Goal: Task Accomplishment & Management: Complete application form

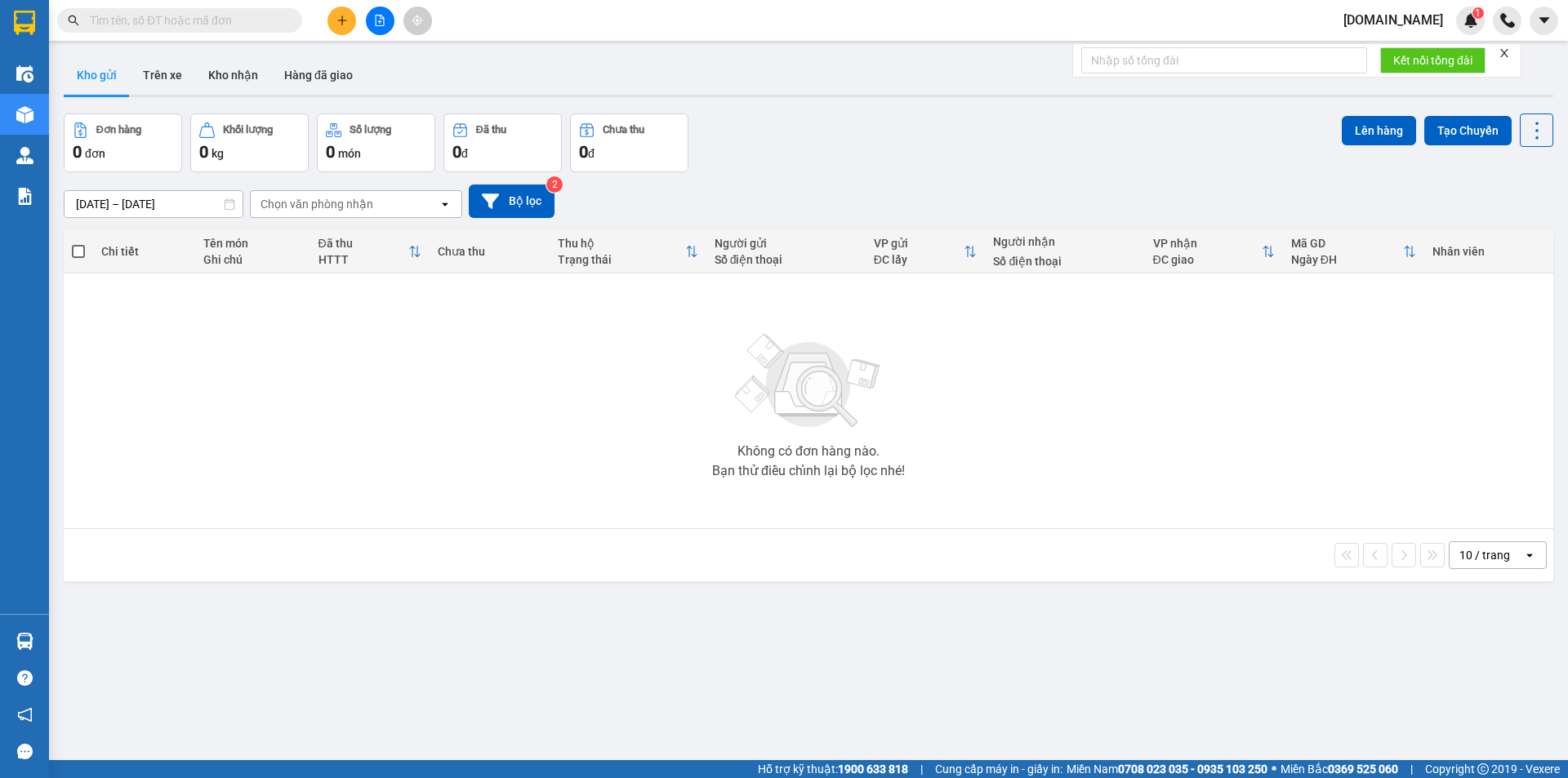
click at [335, 13] on button at bounding box center [341, 21] width 28 height 28
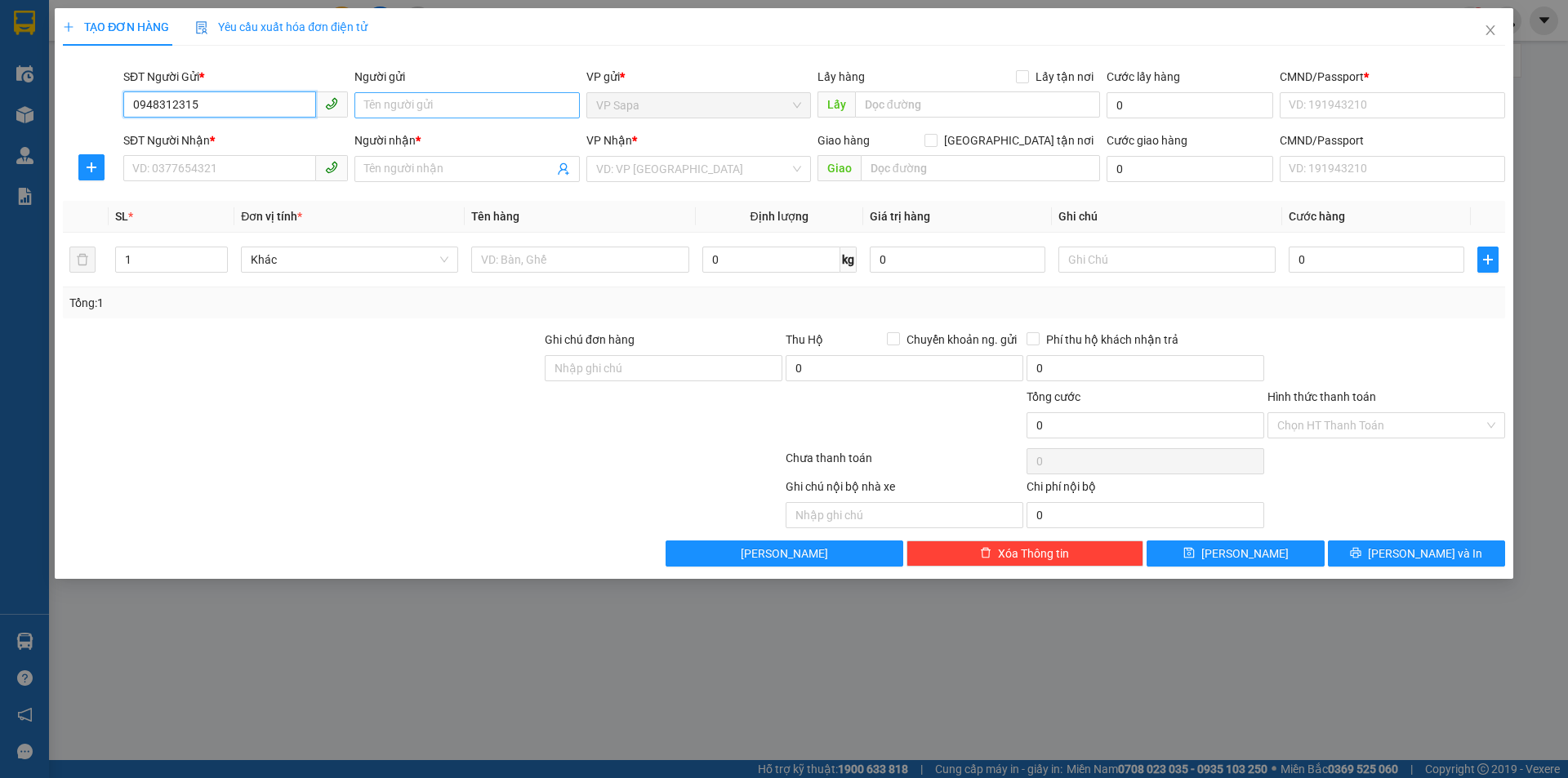
type input "0948312315"
click at [466, 113] on input "Người gửi" at bounding box center [467, 105] width 224 height 26
type input "[PERSON_NAME]"
click at [197, 154] on div "SĐT Người Nhận *" at bounding box center [235, 144] width 224 height 25
click at [414, 177] on input "Người nhận *" at bounding box center [458, 169] width 189 height 18
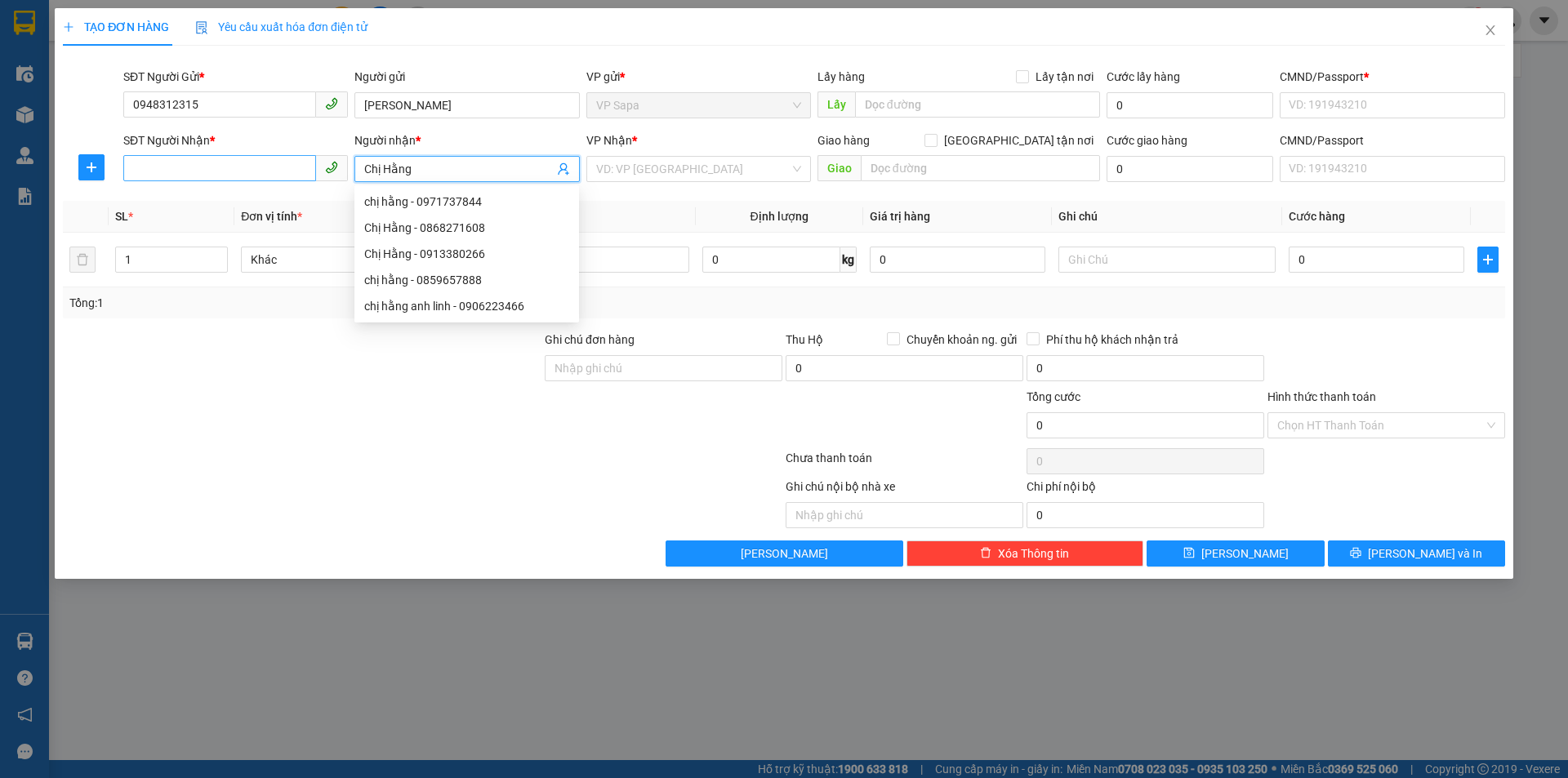
type input "Chị Hằng"
click at [252, 159] on input "SĐT Người Nhận *" at bounding box center [219, 168] width 193 height 26
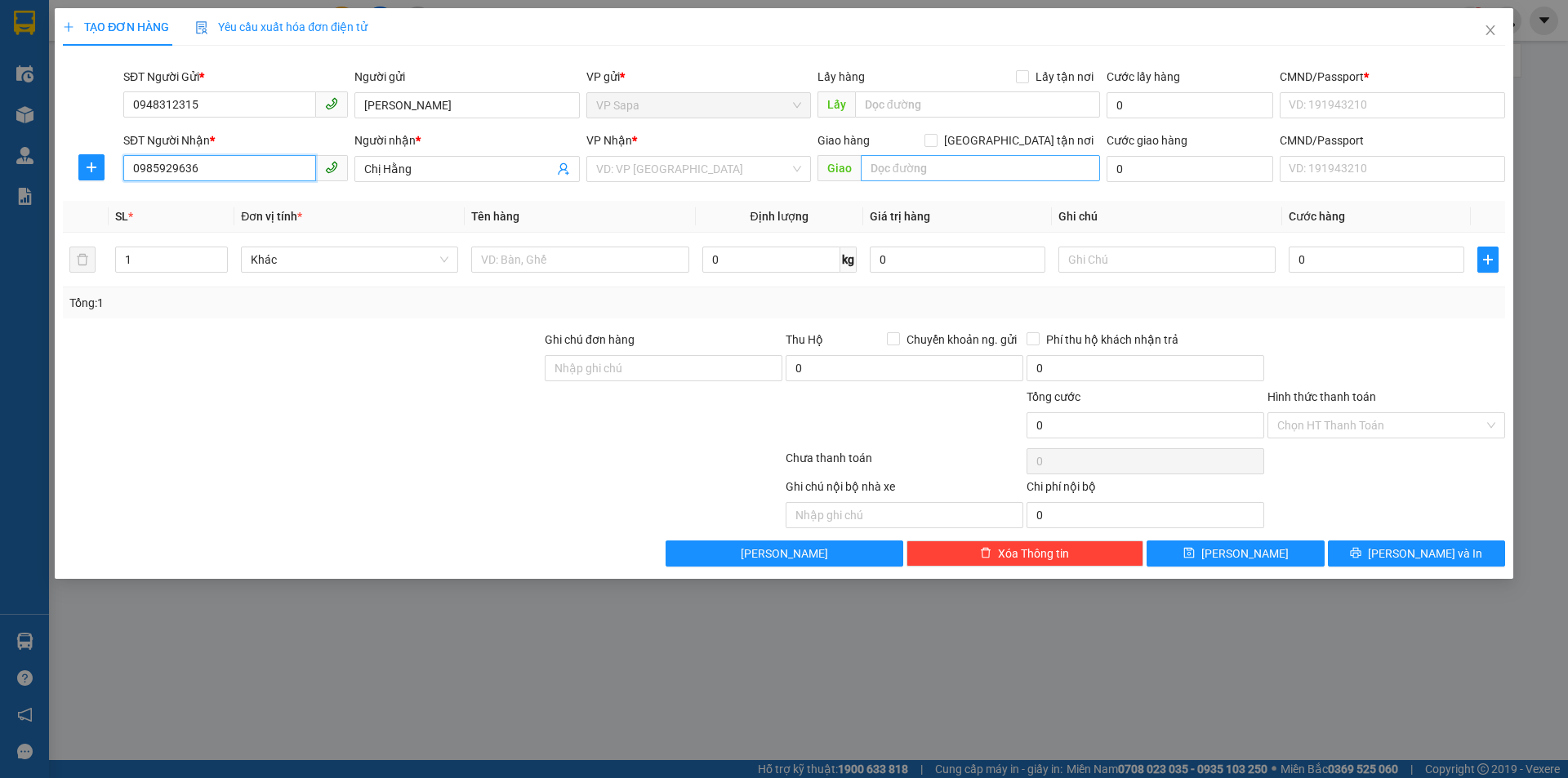
type input "0985929636"
click at [890, 174] on input "text" at bounding box center [980, 168] width 239 height 26
click at [654, 175] on input "search" at bounding box center [693, 169] width 194 height 25
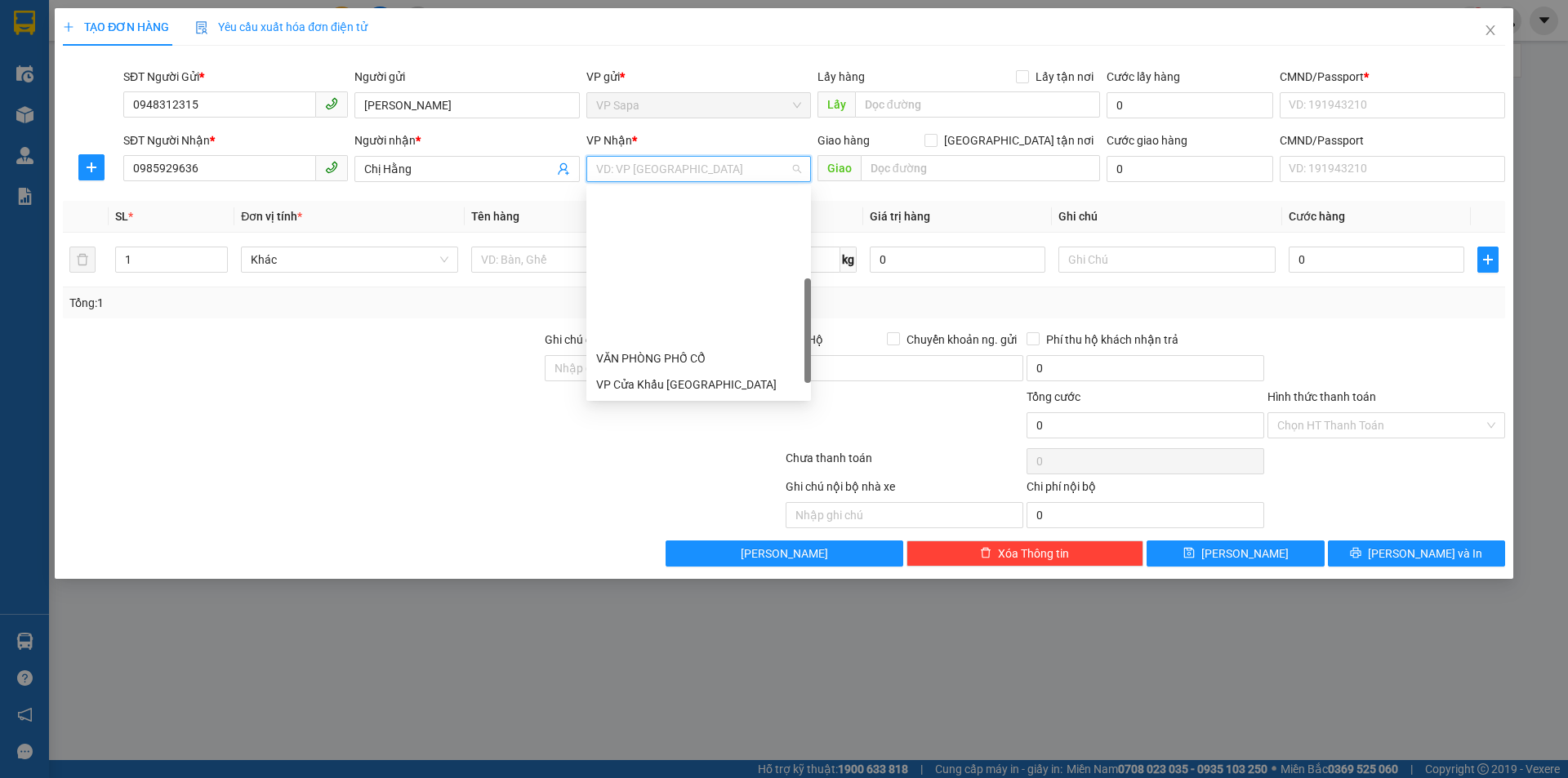
scroll to position [209, 0]
click at [663, 383] on div "VP 105 Hoàng Quốc Việt" at bounding box center [698, 384] width 205 height 18
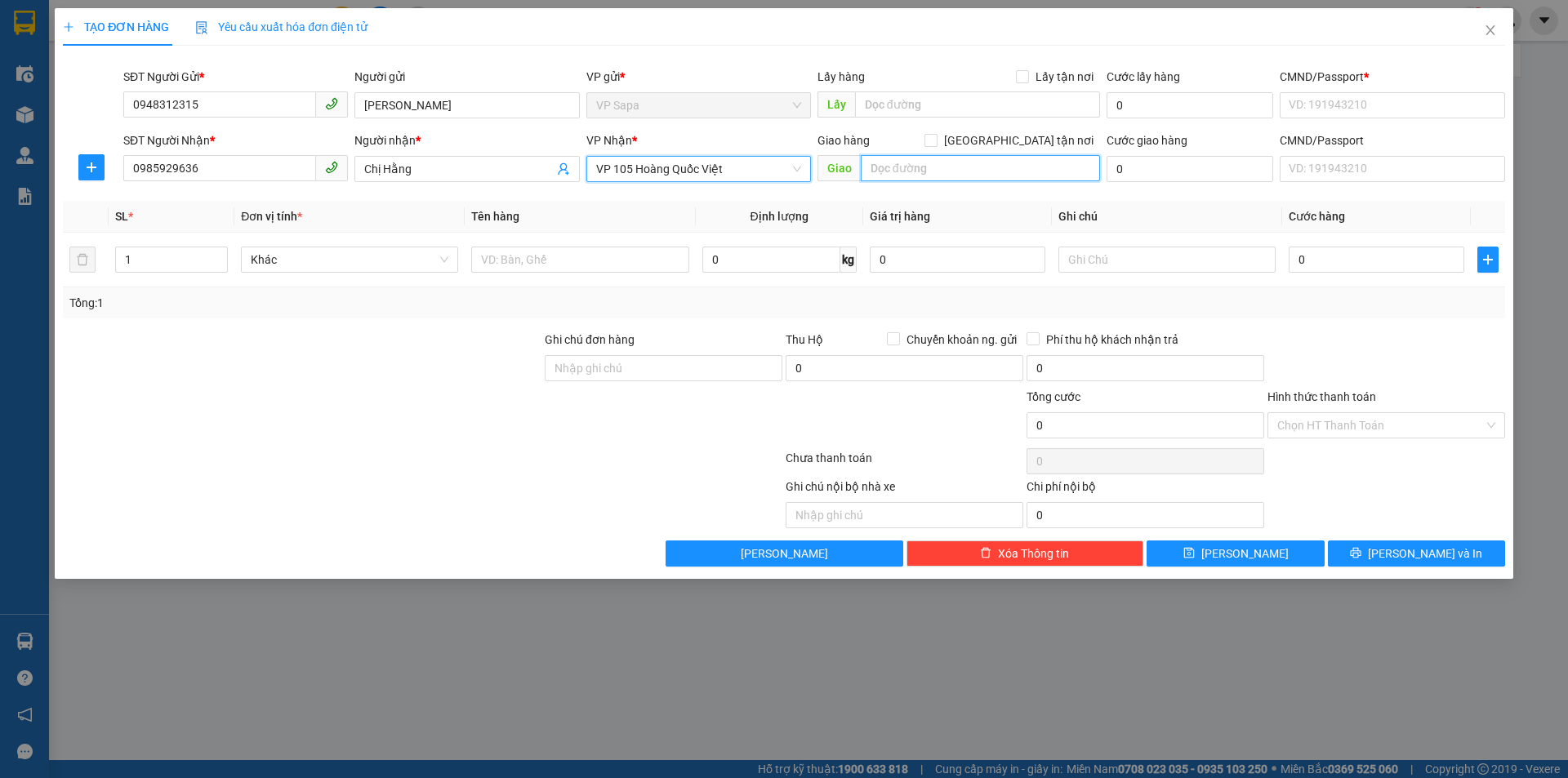
click at [893, 170] on input "text" at bounding box center [980, 168] width 239 height 26
click at [723, 171] on span "VP 105 Hoàng Quốc Việt" at bounding box center [698, 169] width 205 height 25
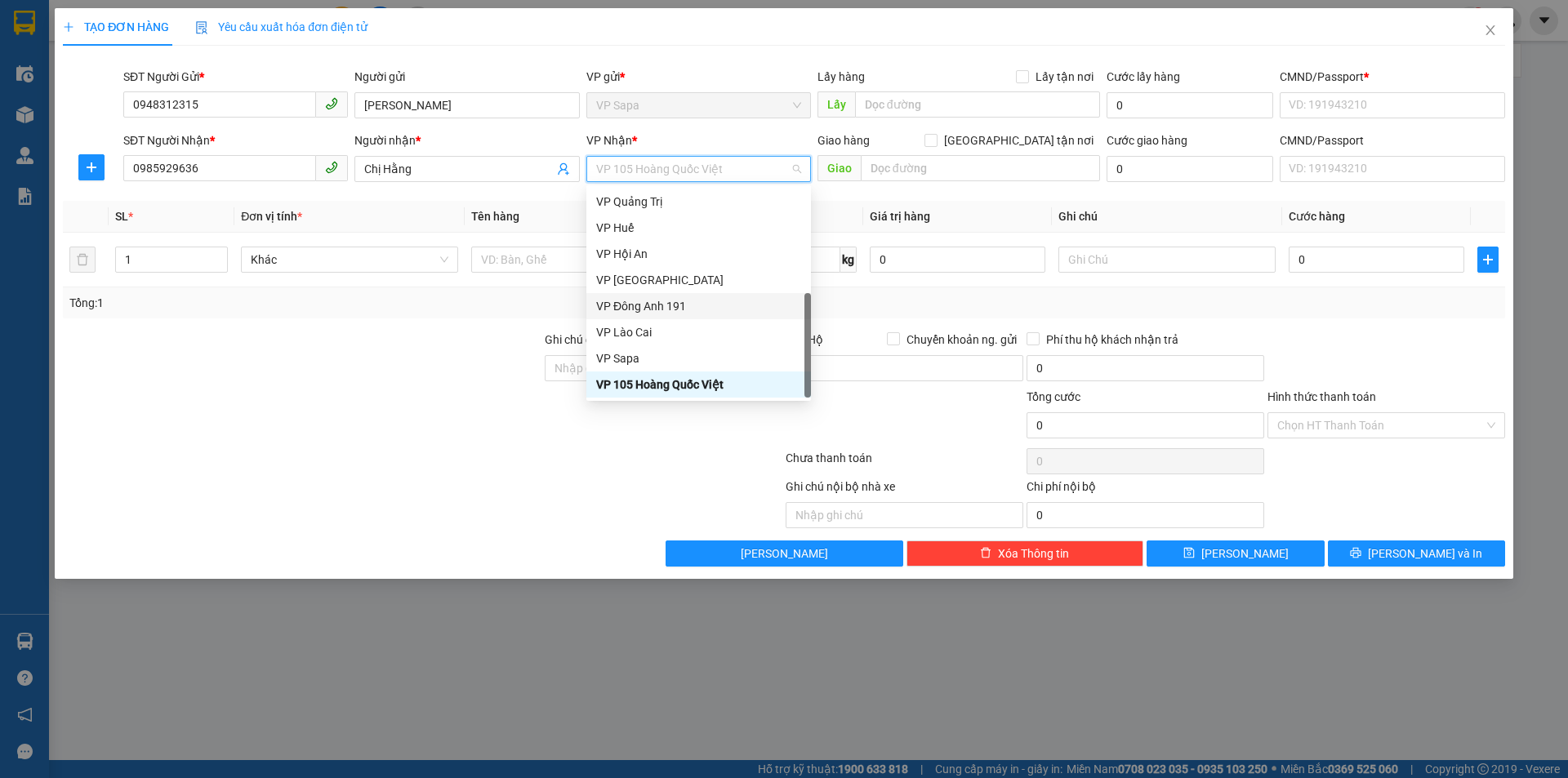
click at [674, 312] on div "VP Đông Anh 191" at bounding box center [698, 306] width 205 height 18
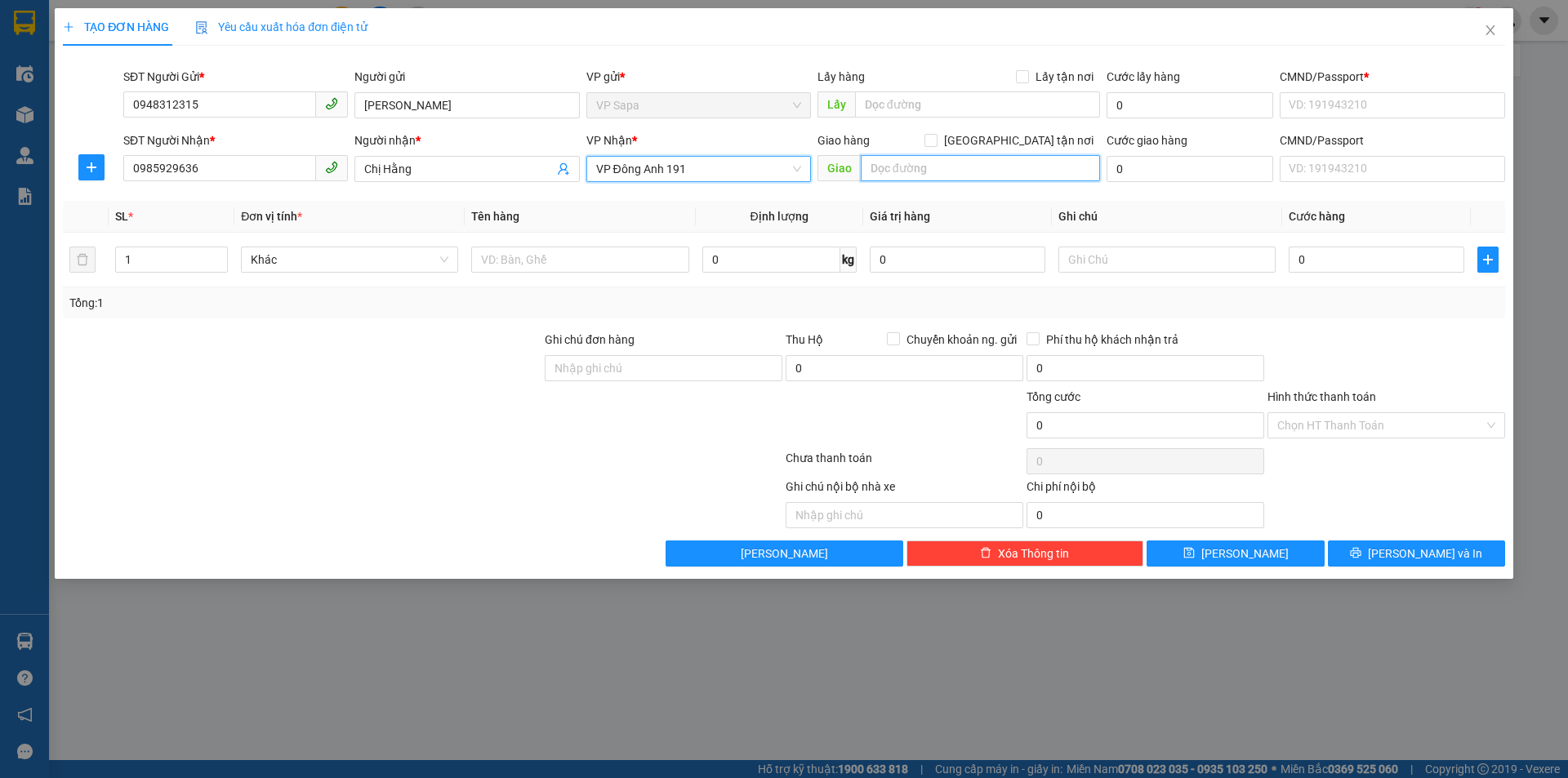
click at [913, 175] on input "text" at bounding box center [980, 168] width 239 height 26
type input "Ngã 4 Nam [GEOGRAPHIC_DATA]"
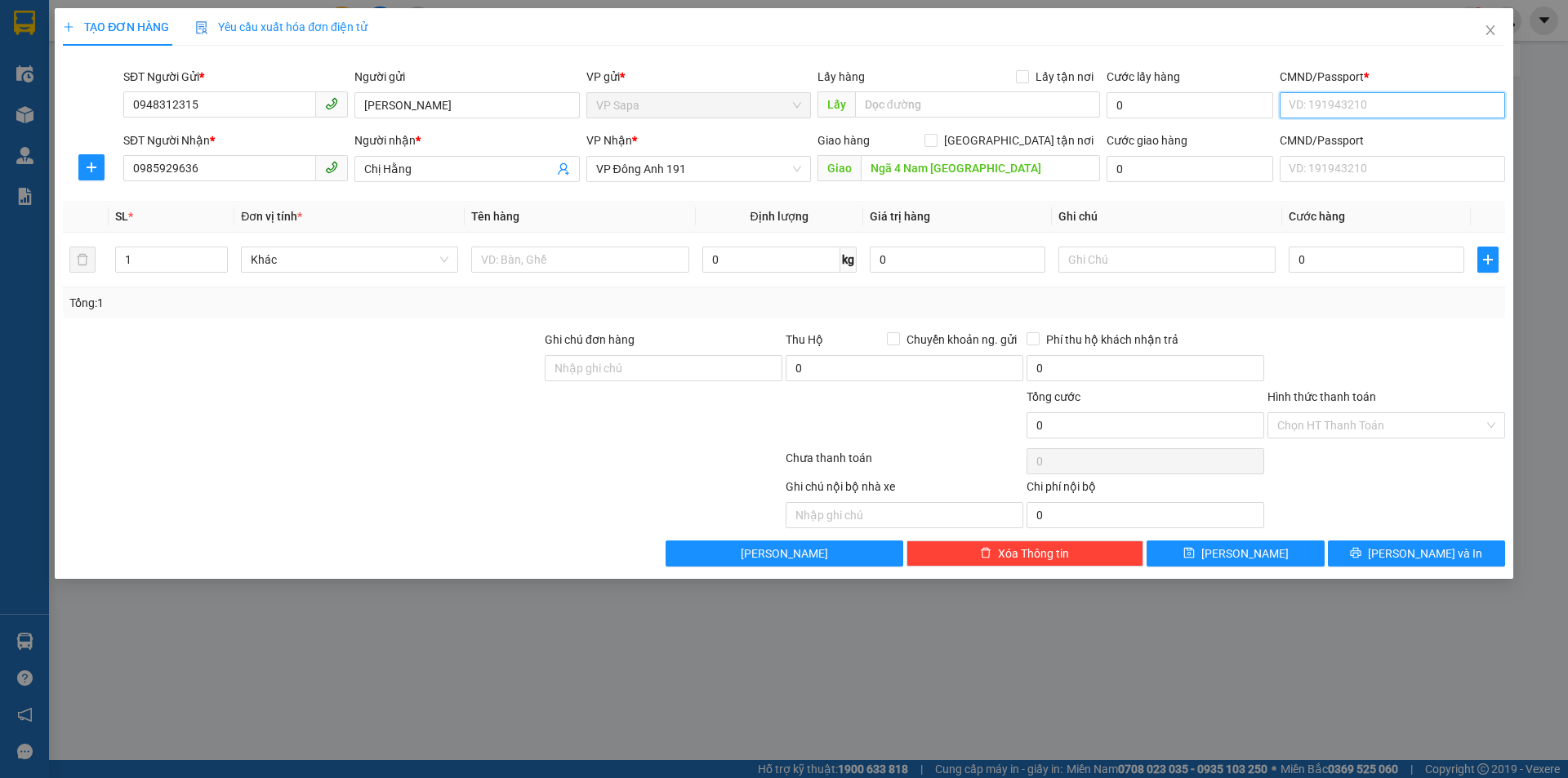
click at [1304, 96] on input "CMND/Passport *" at bounding box center [1392, 105] width 224 height 26
type input "1234567"
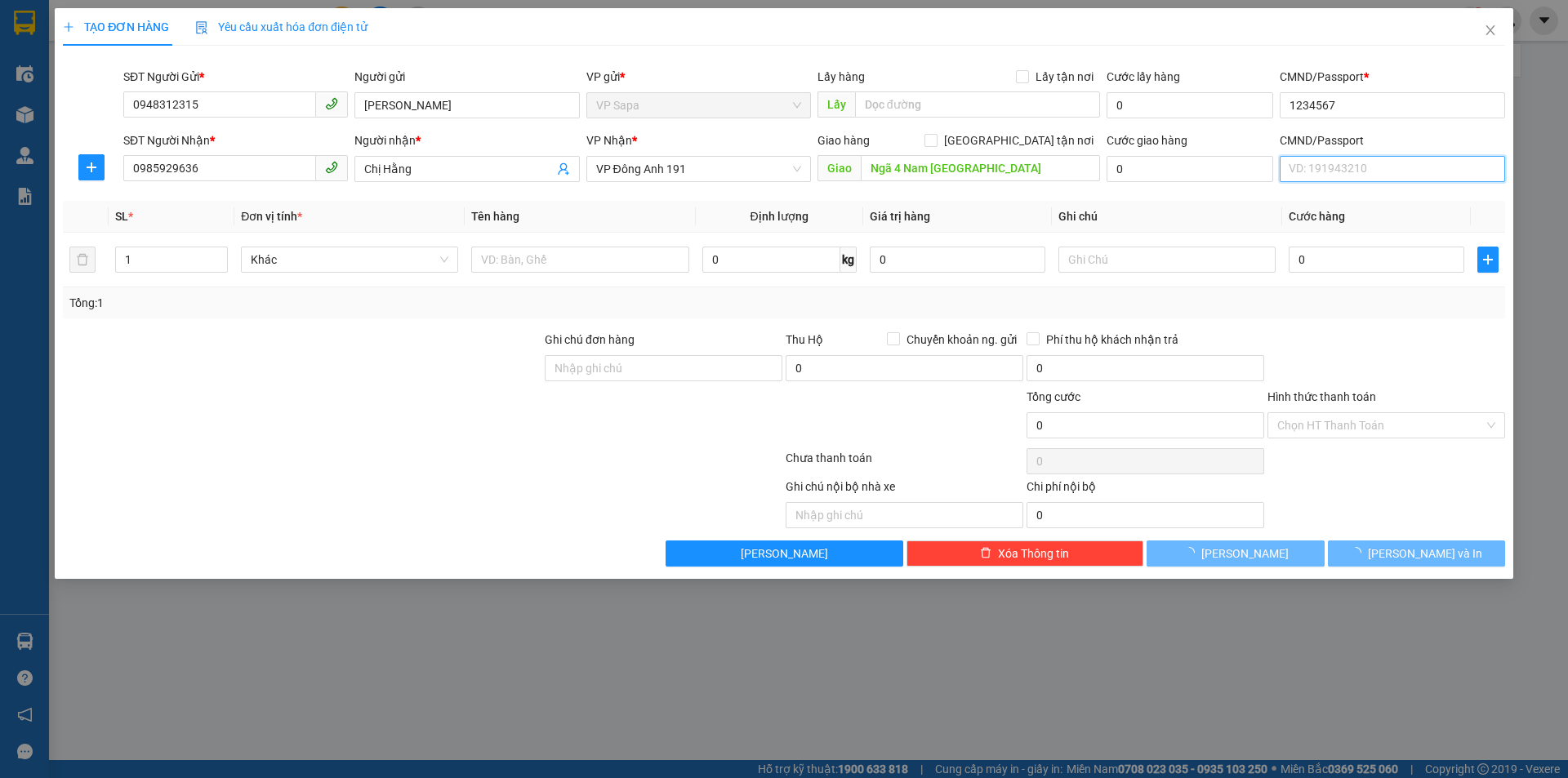
click at [1315, 172] on input "CMND/Passport" at bounding box center [1392, 169] width 224 height 26
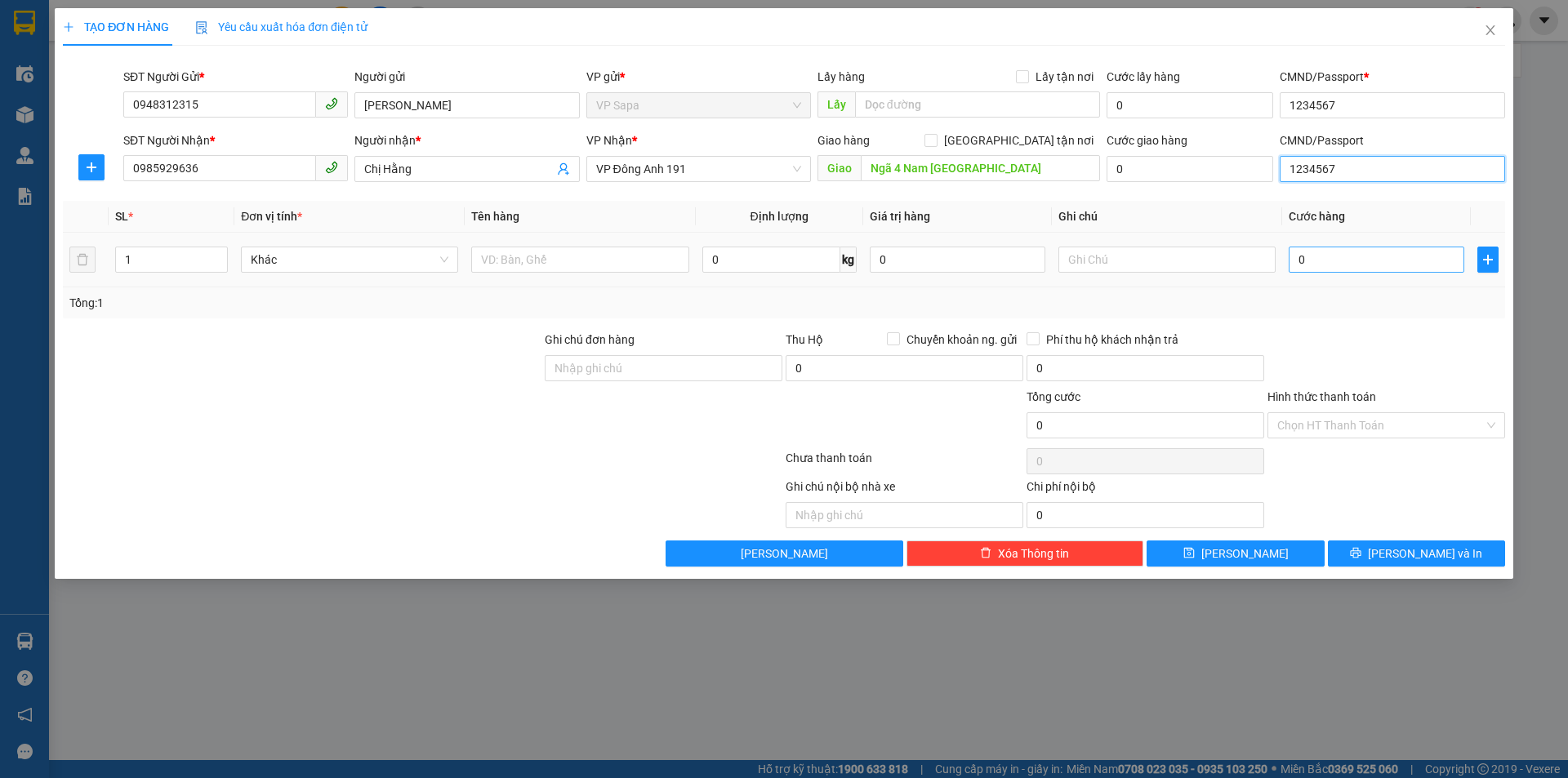
type input "1234567"
click at [1306, 253] on input "0" at bounding box center [1376, 259] width 175 height 26
click at [600, 267] on input "text" at bounding box center [580, 259] width 218 height 26
type input "Tam Thất"
click at [1322, 260] on input "0" at bounding box center [1376, 259] width 175 height 26
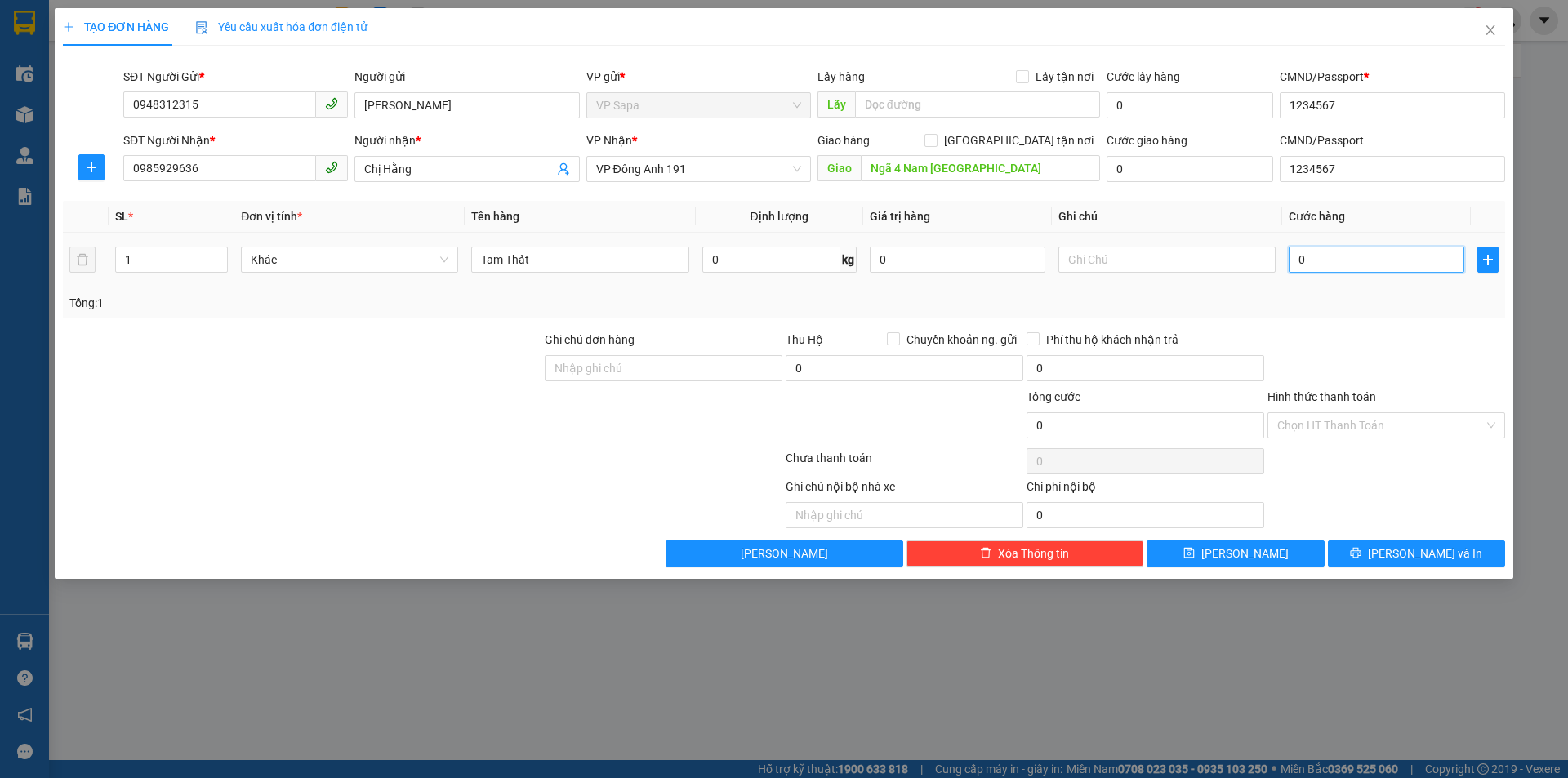
type input "7"
type input "70"
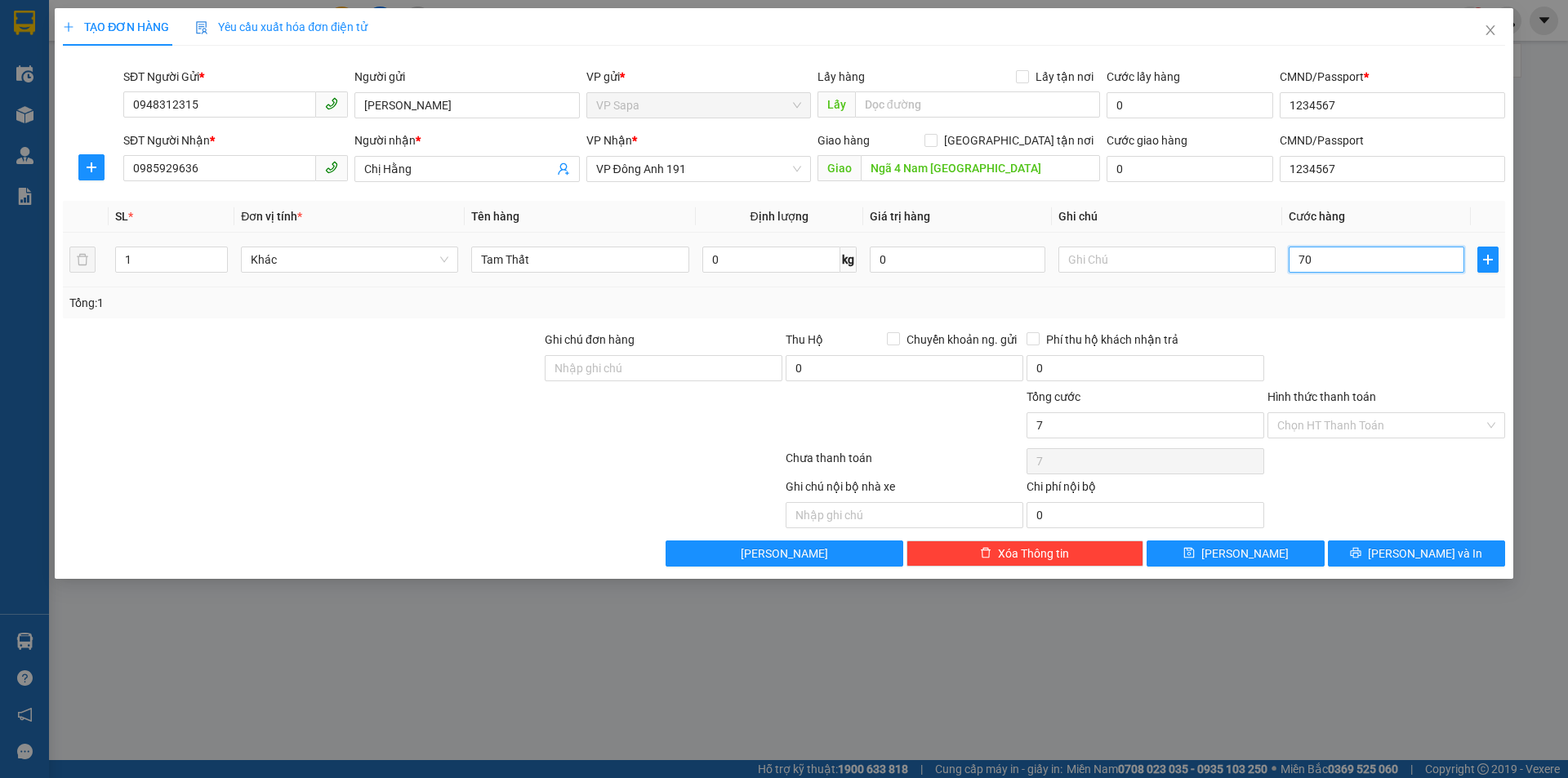
type input "70"
type input "700"
type input "7.000"
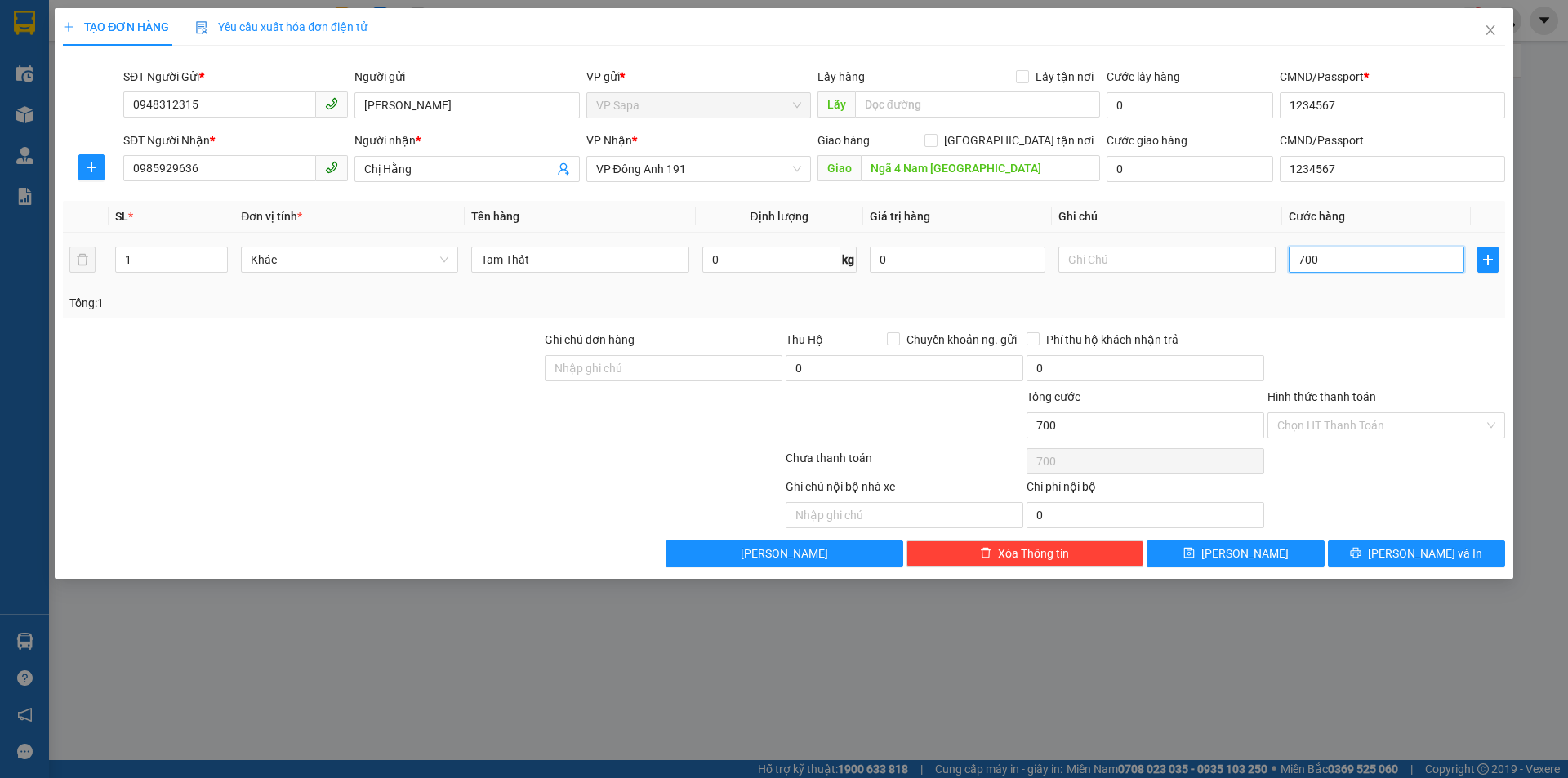
type input "7.000"
type input "70.000"
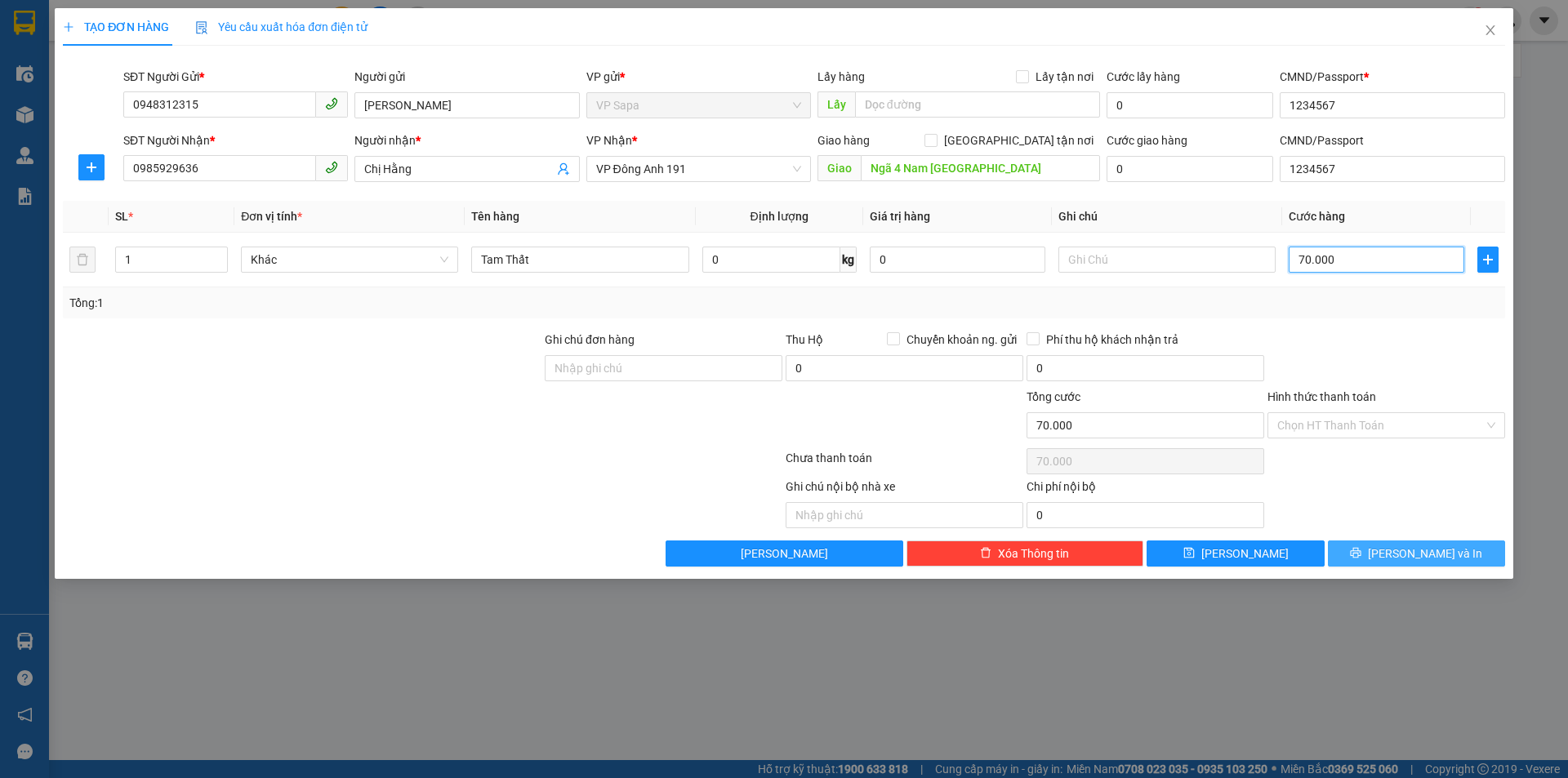
type input "70.000"
click at [1381, 551] on button "[PERSON_NAME] và In" at bounding box center [1416, 553] width 177 height 26
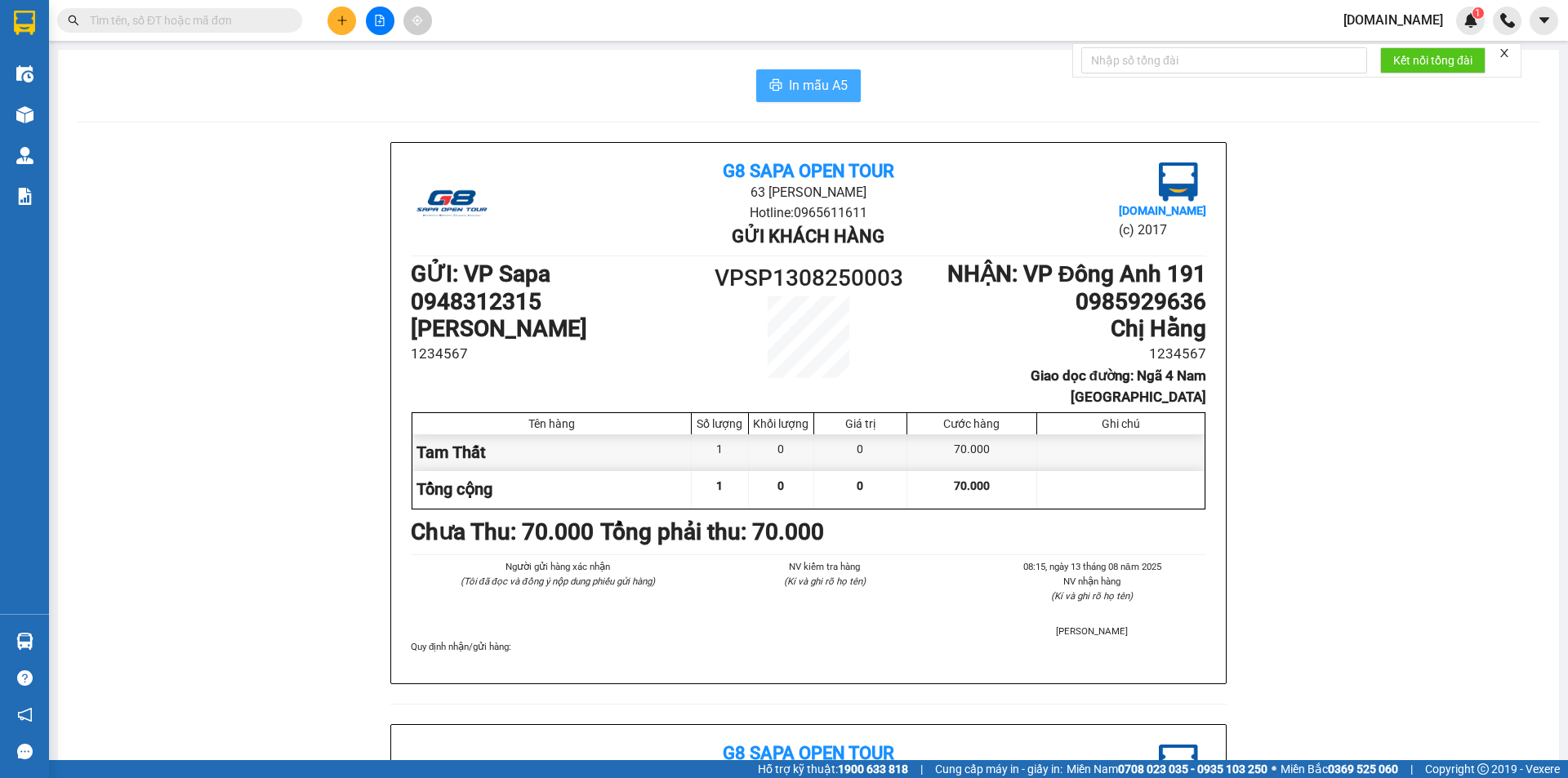
click at [789, 87] on span "In mẫu A5" at bounding box center [818, 85] width 59 height 21
